Goal: Task Accomplishment & Management: Manage account settings

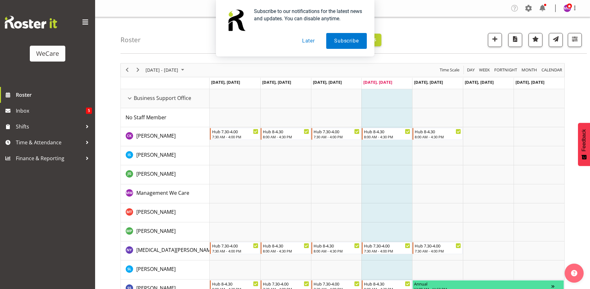
click at [312, 41] on button "Later" at bounding box center [308, 41] width 29 height 16
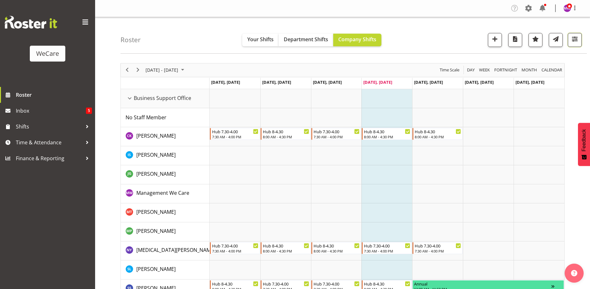
click at [575, 42] on span "button" at bounding box center [574, 39] width 8 height 8
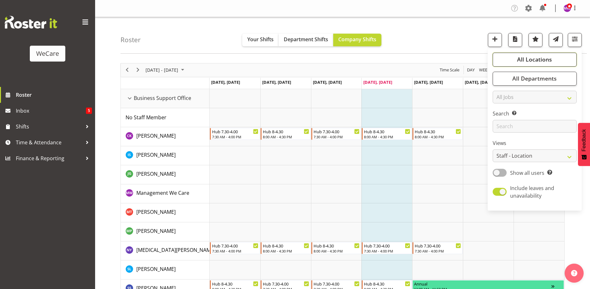
click at [526, 63] on span "All Locations" at bounding box center [534, 59] width 35 height 8
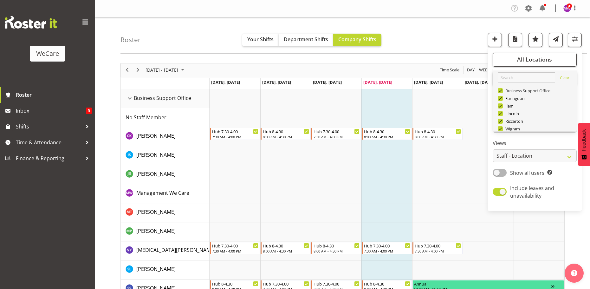
click at [502, 90] on span at bounding box center [499, 90] width 5 height 5
click at [502, 90] on input "Business Support Office" at bounding box center [499, 90] width 4 height 4
checkbox input "false"
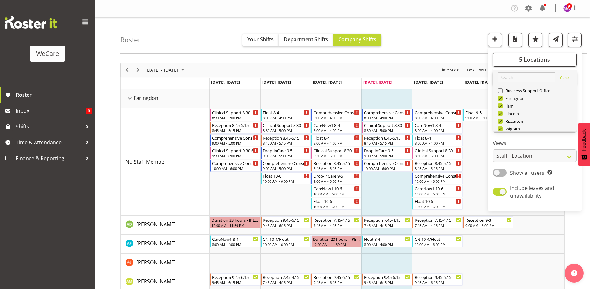
click at [501, 98] on span at bounding box center [499, 98] width 5 height 5
click at [501, 98] on input "Faringdon" at bounding box center [499, 98] width 4 height 4
checkbox input "false"
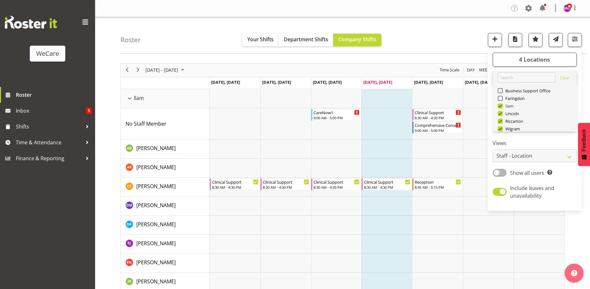
click at [501, 105] on span at bounding box center [499, 105] width 5 height 5
click at [501, 105] on input "Ilam" at bounding box center [499, 106] width 4 height 4
checkbox input "false"
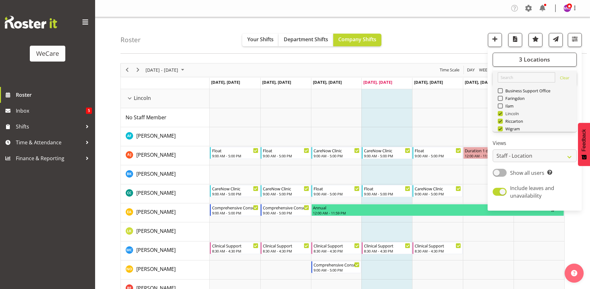
click at [500, 113] on span at bounding box center [499, 113] width 5 height 5
click at [500, 113] on input "Lincoln" at bounding box center [499, 113] width 4 height 4
checkbox input "false"
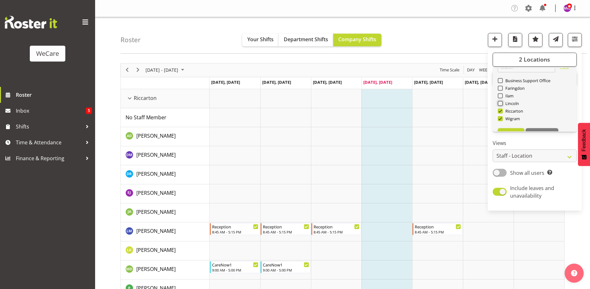
scroll to position [23, 0]
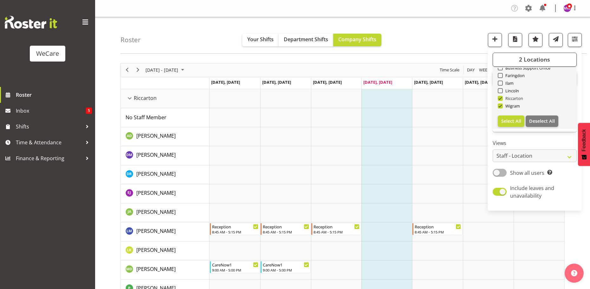
click at [500, 96] on span at bounding box center [499, 98] width 5 height 5
click at [500, 96] on input "Riccarton" at bounding box center [499, 98] width 4 height 4
checkbox input "false"
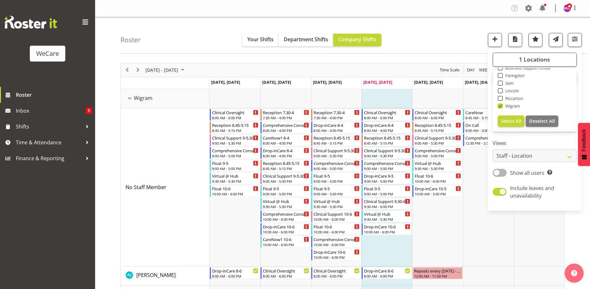
click at [470, 43] on div "Roster Your Shifts Department Shifts Company Shifts 1 Locations Clear Business …" at bounding box center [353, 35] width 466 height 36
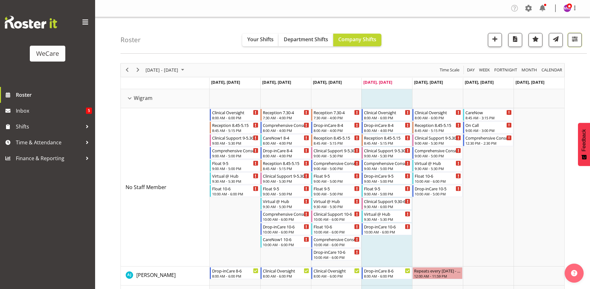
click at [572, 42] on span "button" at bounding box center [574, 39] width 8 height 8
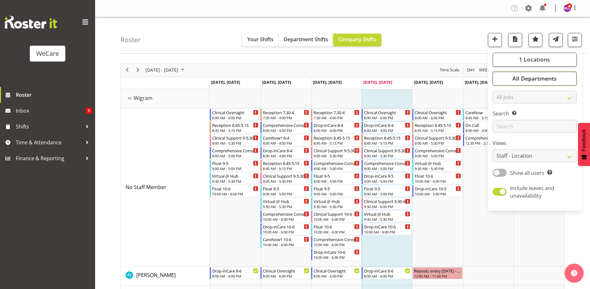
click at [534, 81] on span "All Departments" at bounding box center [534, 78] width 44 height 8
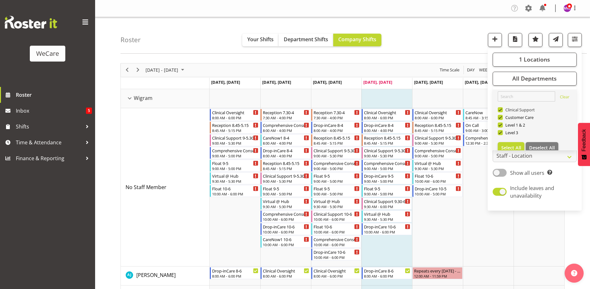
click at [499, 109] on span at bounding box center [499, 109] width 5 height 5
click at [499, 109] on input "Clinical Support" at bounding box center [499, 109] width 4 height 4
checkbox input "false"
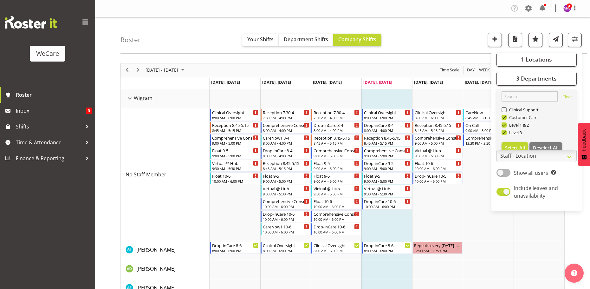
click at [505, 117] on span at bounding box center [503, 117] width 5 height 5
click at [505, 117] on input "Customer Care" at bounding box center [503, 117] width 4 height 4
checkbox input "false"
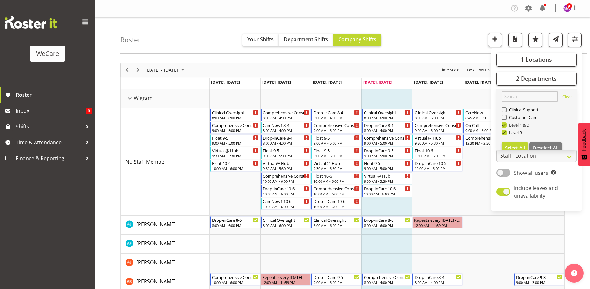
click at [505, 125] on span at bounding box center [503, 124] width 5 height 5
click at [505, 125] on input "Level 1 & 2" at bounding box center [503, 125] width 4 height 4
checkbox input "false"
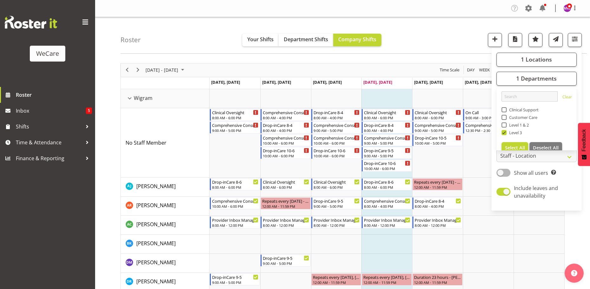
click at [443, 40] on div "Roster Your Shifts Department Shifts Company Shifts 1 Locations Clear Business …" at bounding box center [353, 35] width 466 height 36
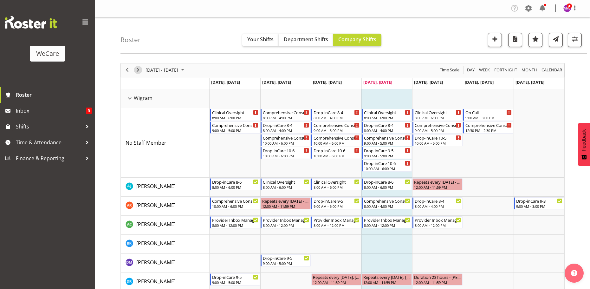
click at [139, 71] on span "Next" at bounding box center [138, 70] width 8 height 8
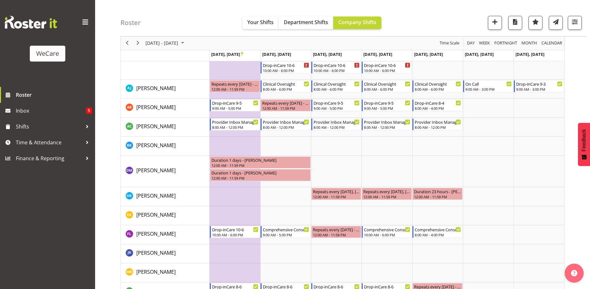
scroll to position [32, 0]
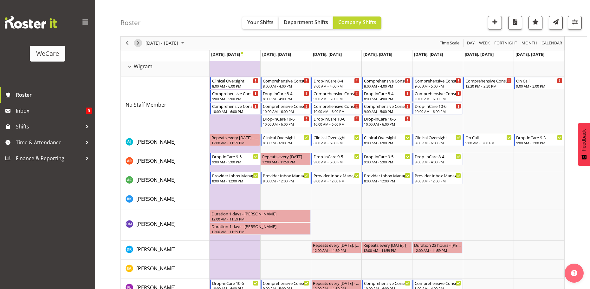
click at [138, 42] on span "Next" at bounding box center [138, 43] width 8 height 8
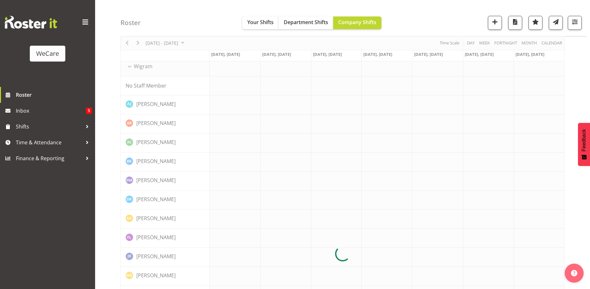
scroll to position [0, 0]
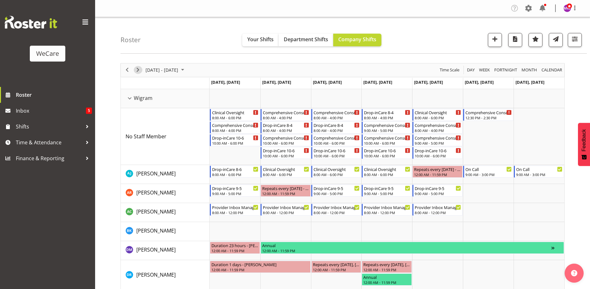
click at [136, 69] on span "Next" at bounding box center [138, 70] width 8 height 8
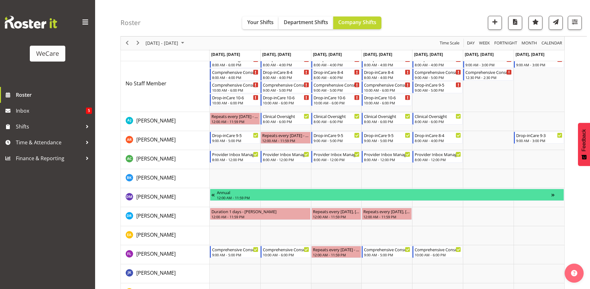
scroll to position [40, 0]
